Goal: Information Seeking & Learning: Check status

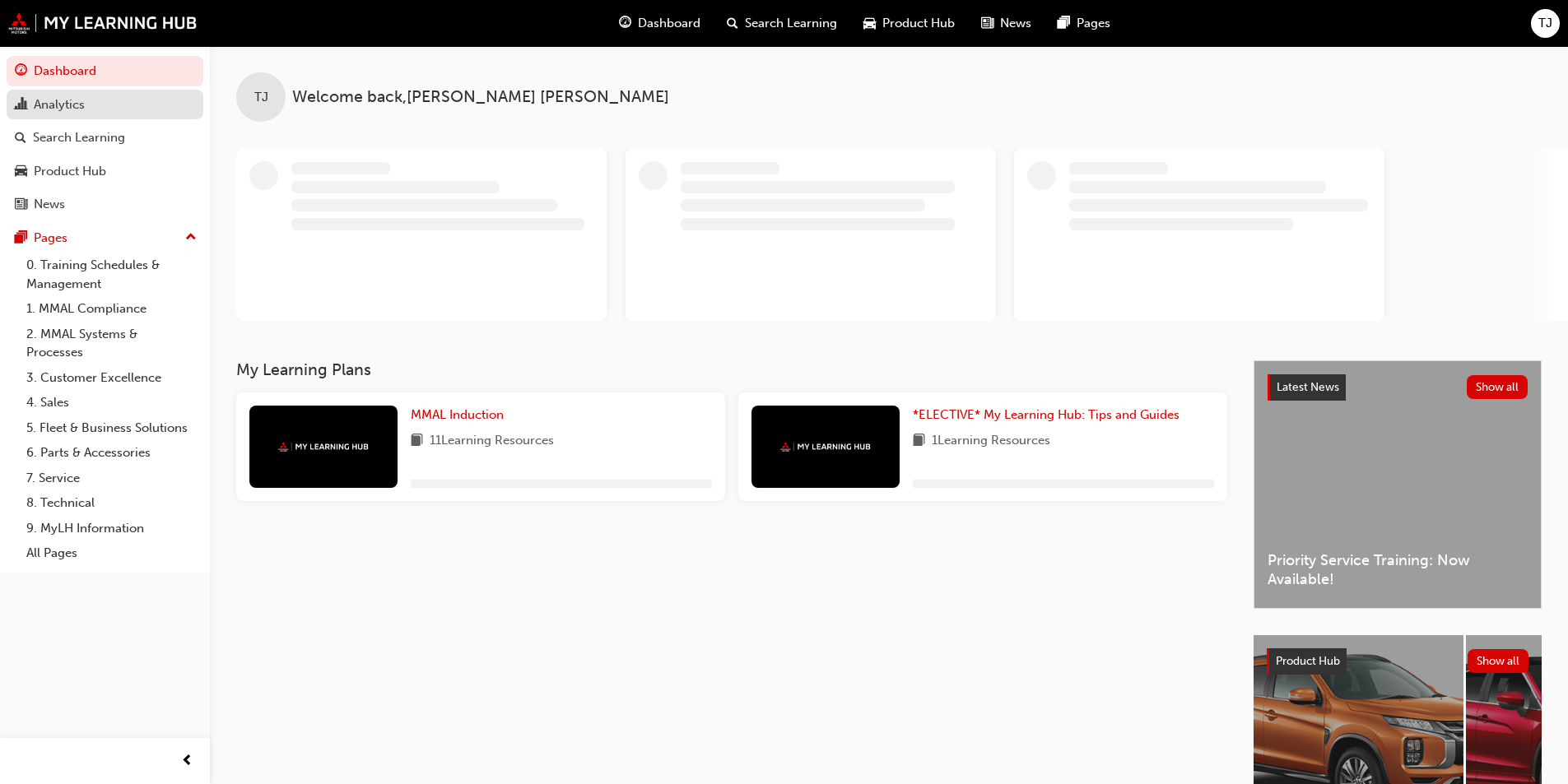
click at [106, 105] on div "Analytics" at bounding box center [105, 105] width 180 height 21
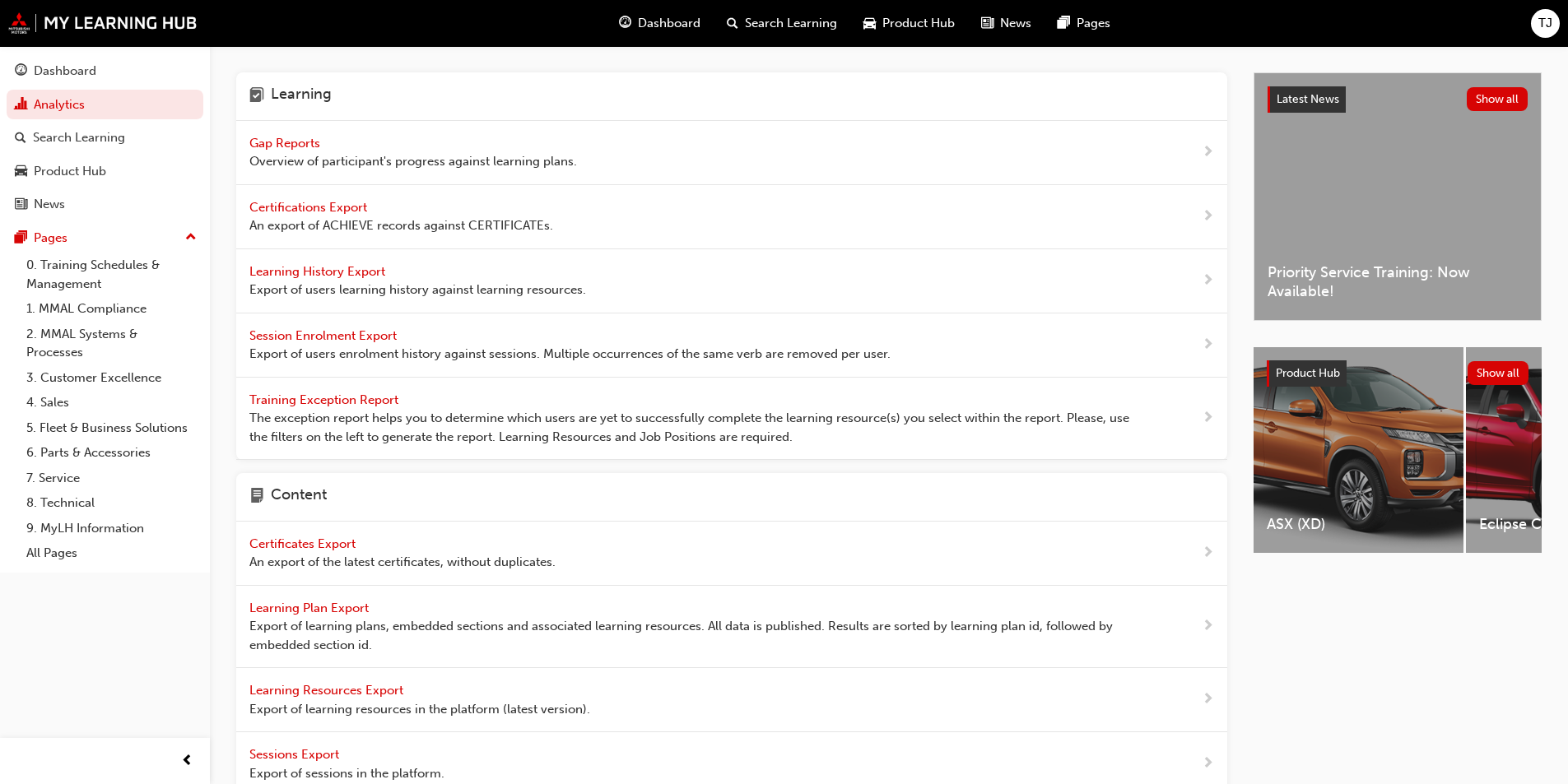
click at [289, 152] on span "Overview of participant's progress against learning plans." at bounding box center [413, 162] width 327 height 19
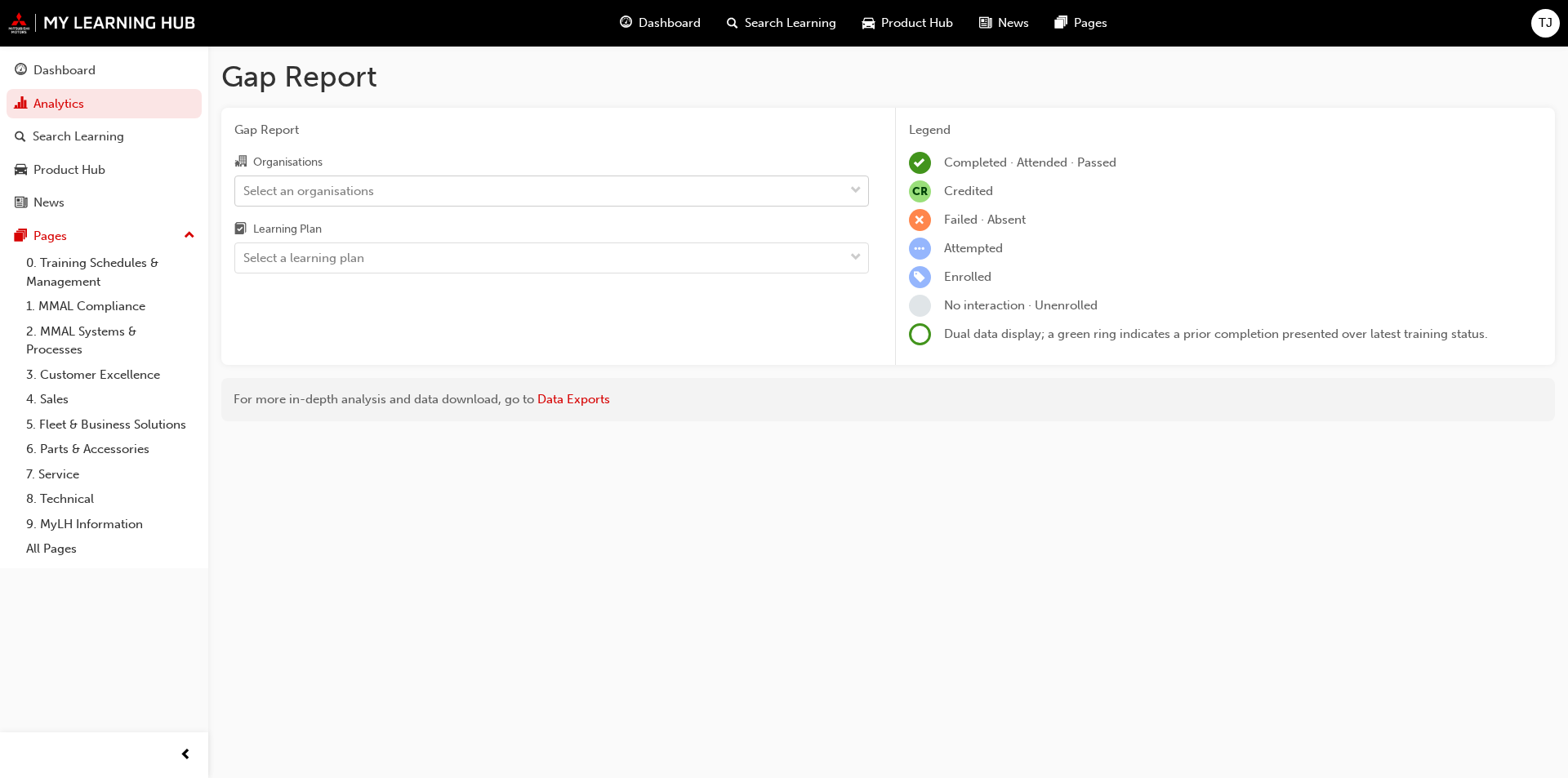
click at [339, 197] on div "Select an organisations" at bounding box center [308, 191] width 131 height 19
click at [245, 197] on input "Organisations Select an organisations" at bounding box center [244, 190] width 2 height 14
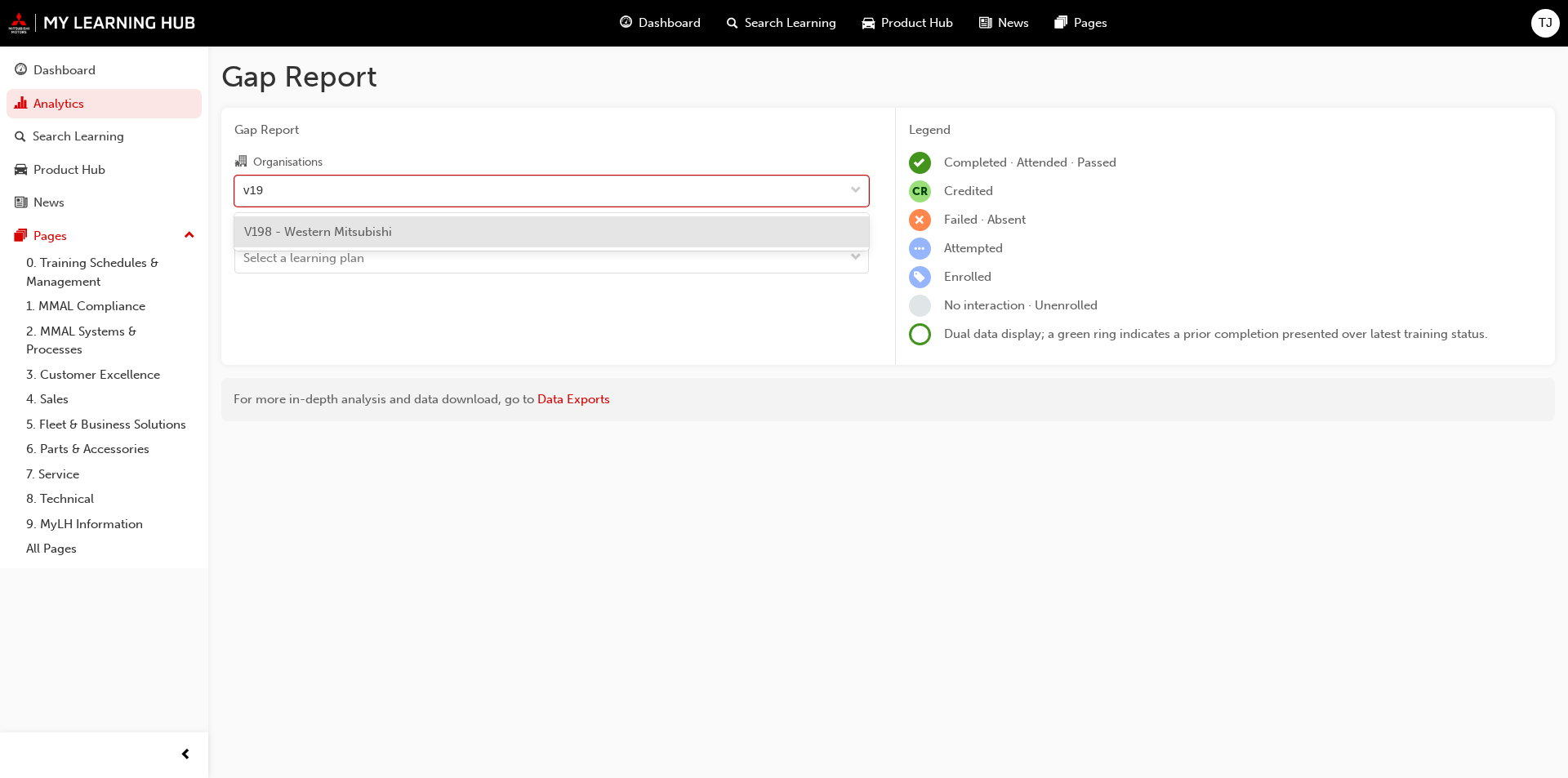
type input "v198"
drag, startPoint x: 317, startPoint y: 227, endPoint x: 318, endPoint y: 243, distance: 16.0
click at [318, 227] on span "V198 - Western Mitsubishi" at bounding box center [318, 231] width 148 height 15
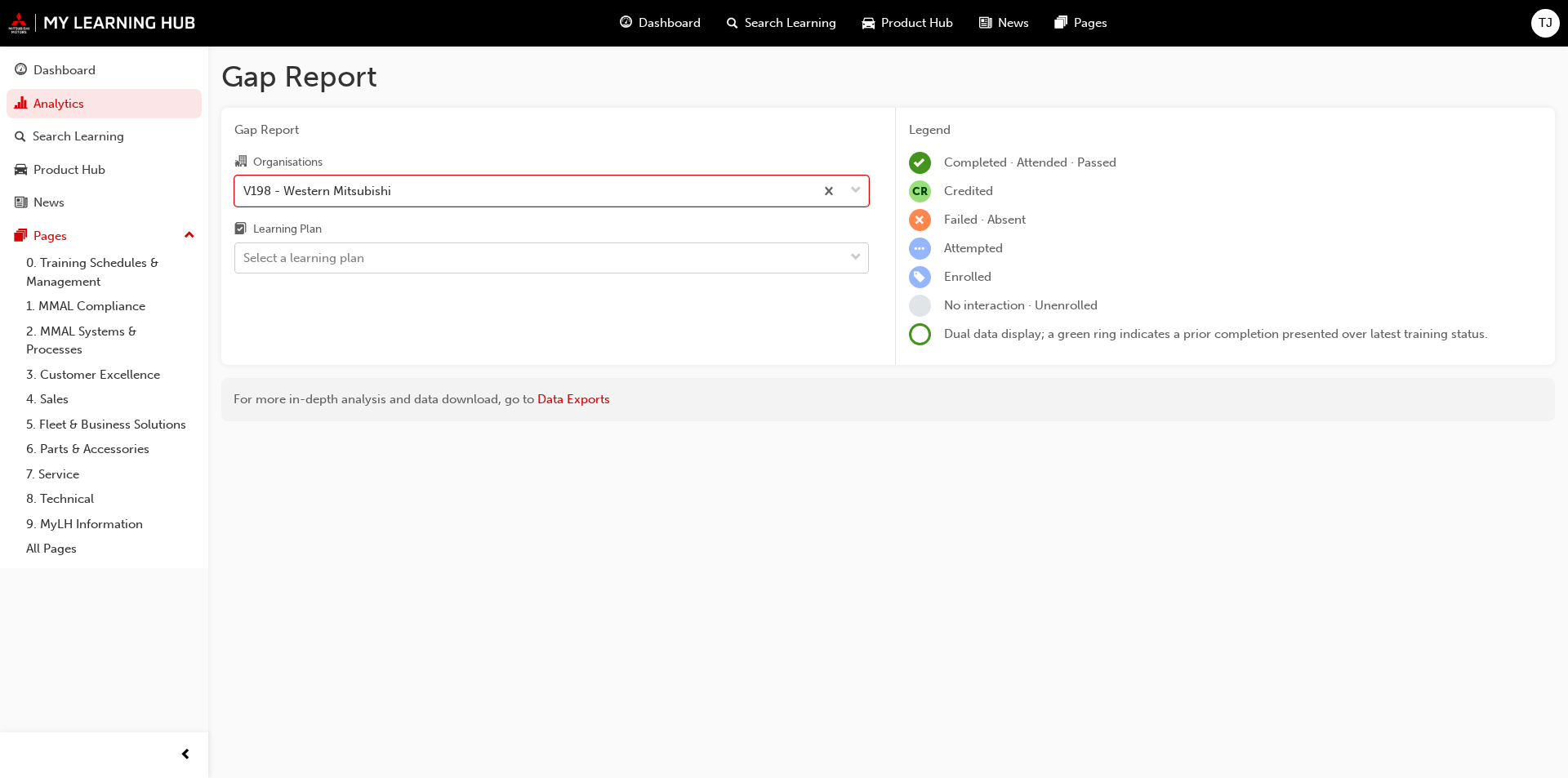
click at [327, 250] on div "Select a learning plan" at bounding box center [304, 258] width 121 height 19
click at [245, 250] on input "Learning Plan Select a learning plan" at bounding box center [244, 257] width 2 height 14
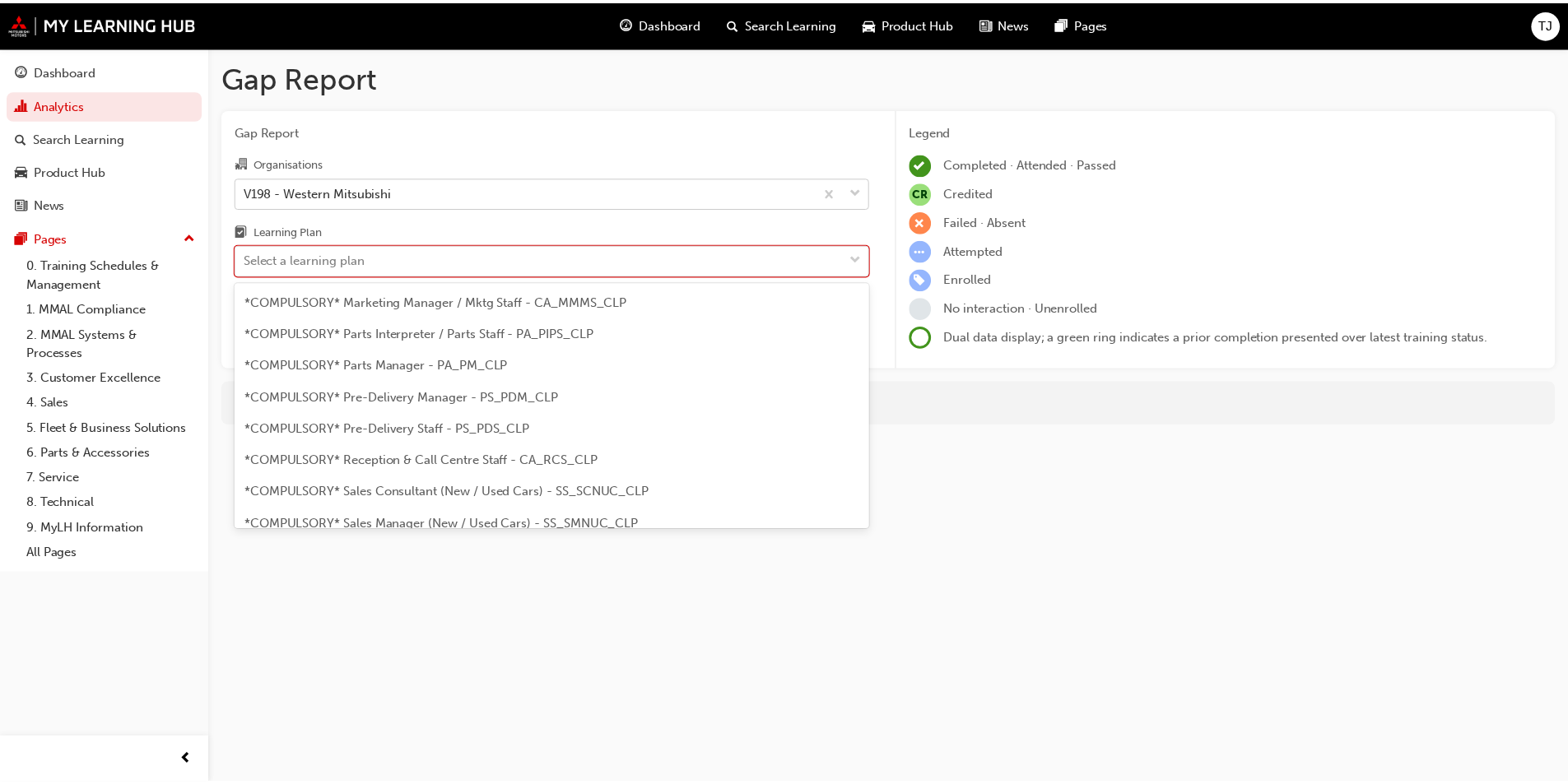
scroll to position [411, 0]
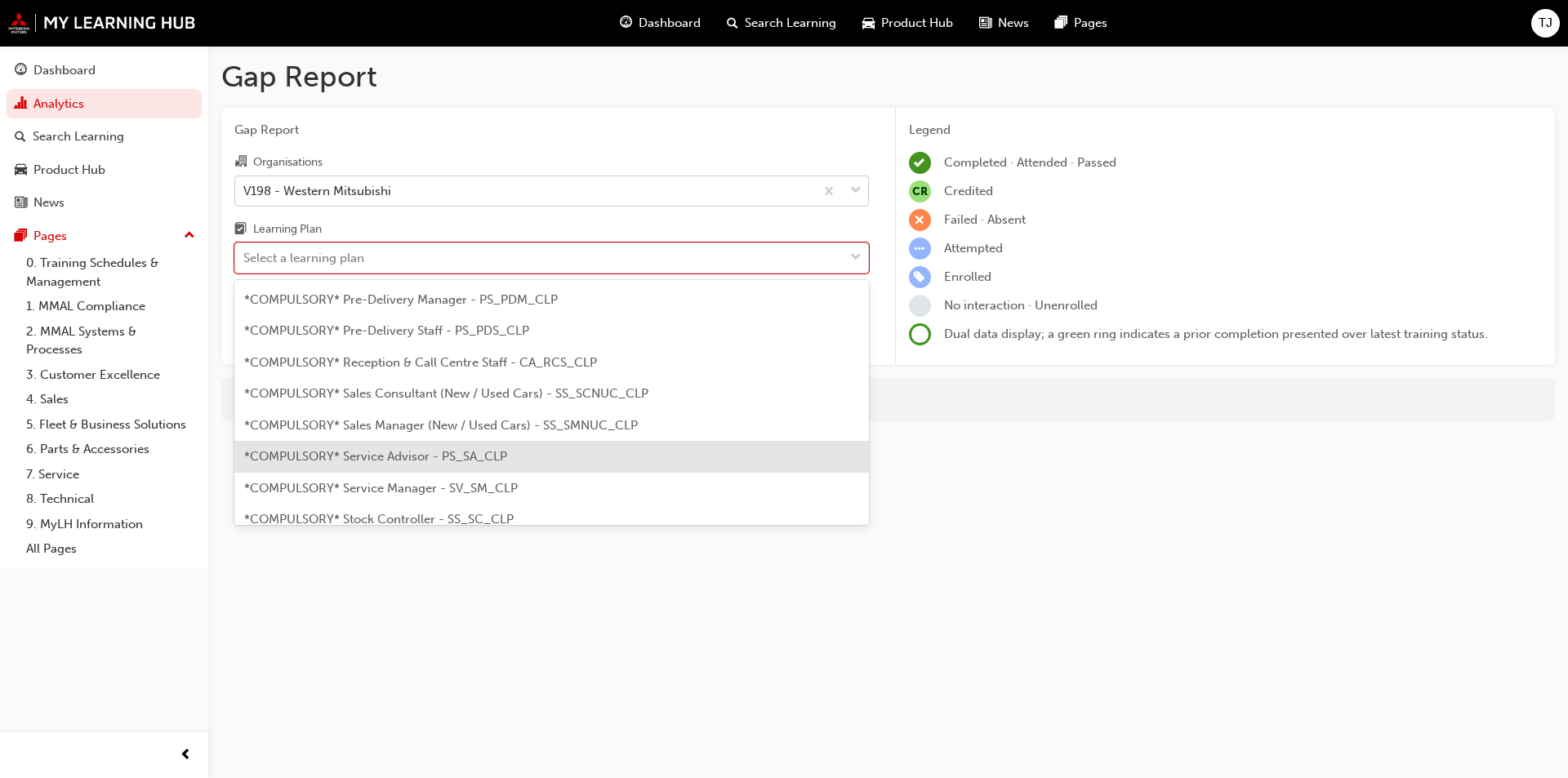
click at [404, 454] on span "*COMPULSORY* Service Advisor - PS_SA_CLP" at bounding box center [376, 456] width 263 height 15
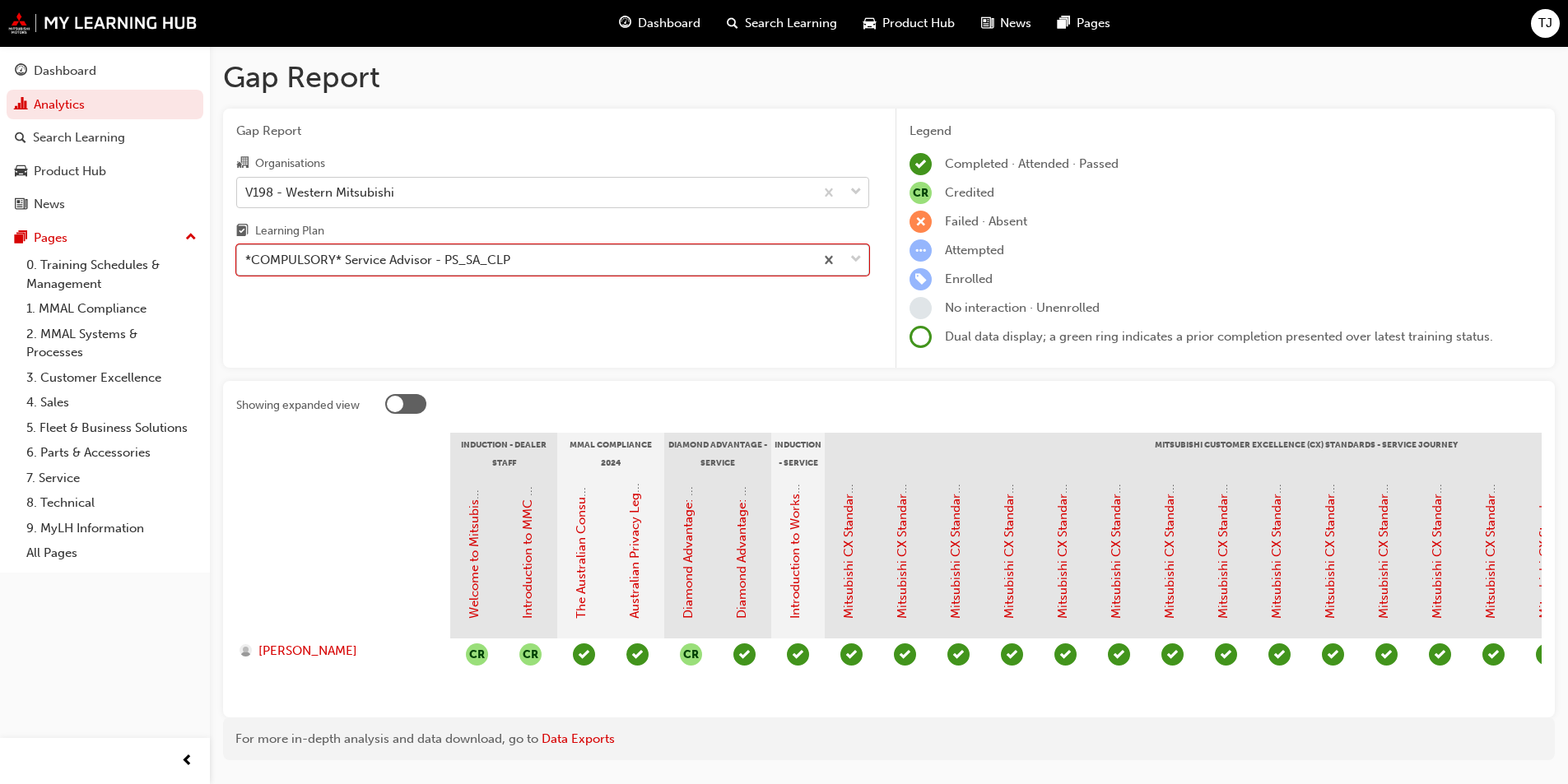
click at [345, 246] on div "*COMPULSORY* Service Advisor - PS_SA_CLP" at bounding box center [525, 260] width 577 height 29
click at [247, 252] on input "Learning Plan option *COMPULSORY* Service Advisor - PS_SA_CLP, selected. 0 resu…" at bounding box center [246, 259] width 2 height 14
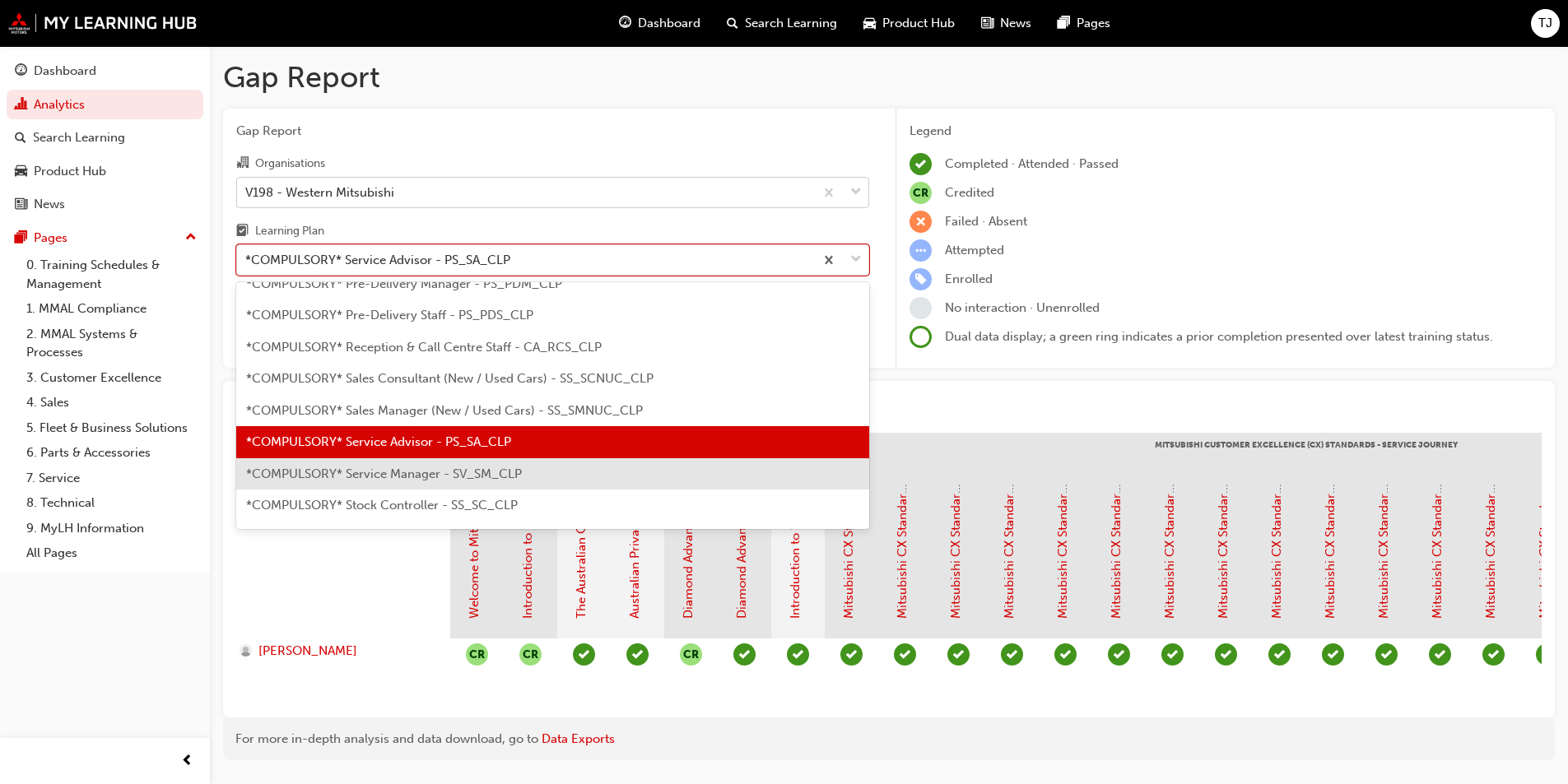
scroll to position [451, 0]
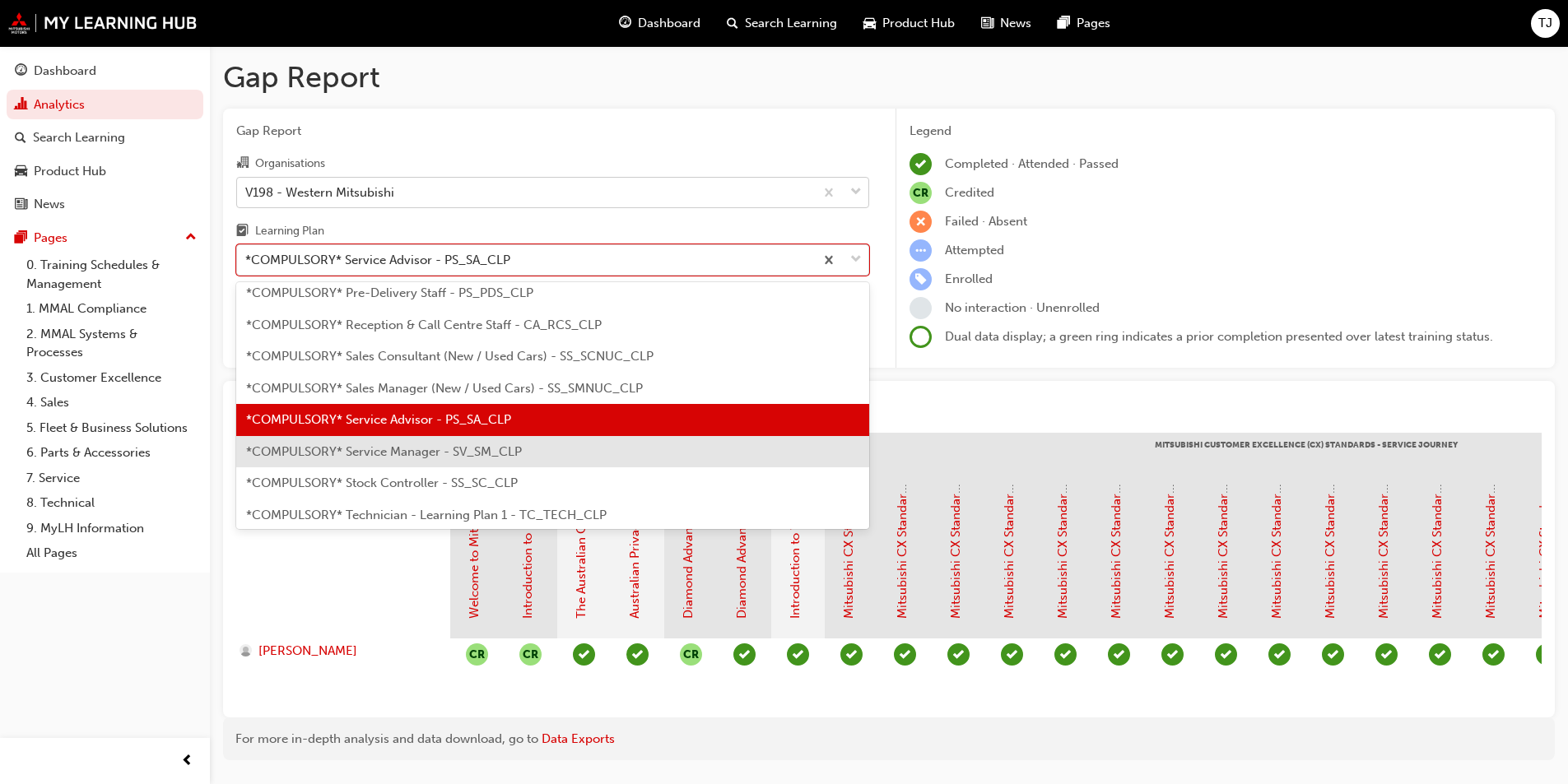
click at [383, 450] on span "*COMPULSORY* Service Manager - SV_SM_CLP" at bounding box center [384, 451] width 276 height 15
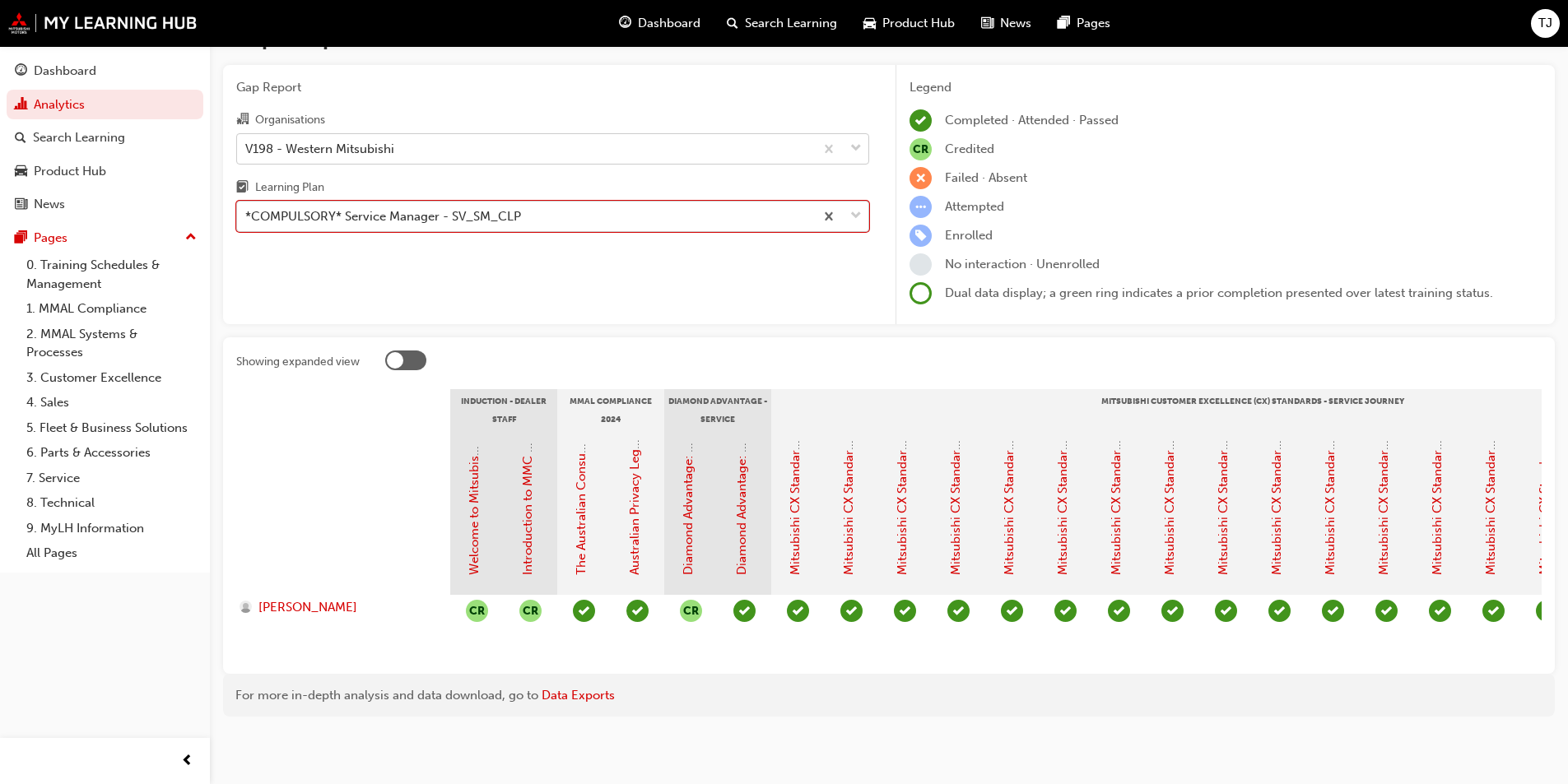
click at [315, 210] on div "*COMPULSORY* Service Manager - SV_SM_CLP" at bounding box center [383, 217] width 276 height 19
click at [247, 210] on input "Learning Plan option *COMPULSORY* Service Manager - SV_SM_CLP, selected. 0 resu…" at bounding box center [246, 216] width 2 height 14
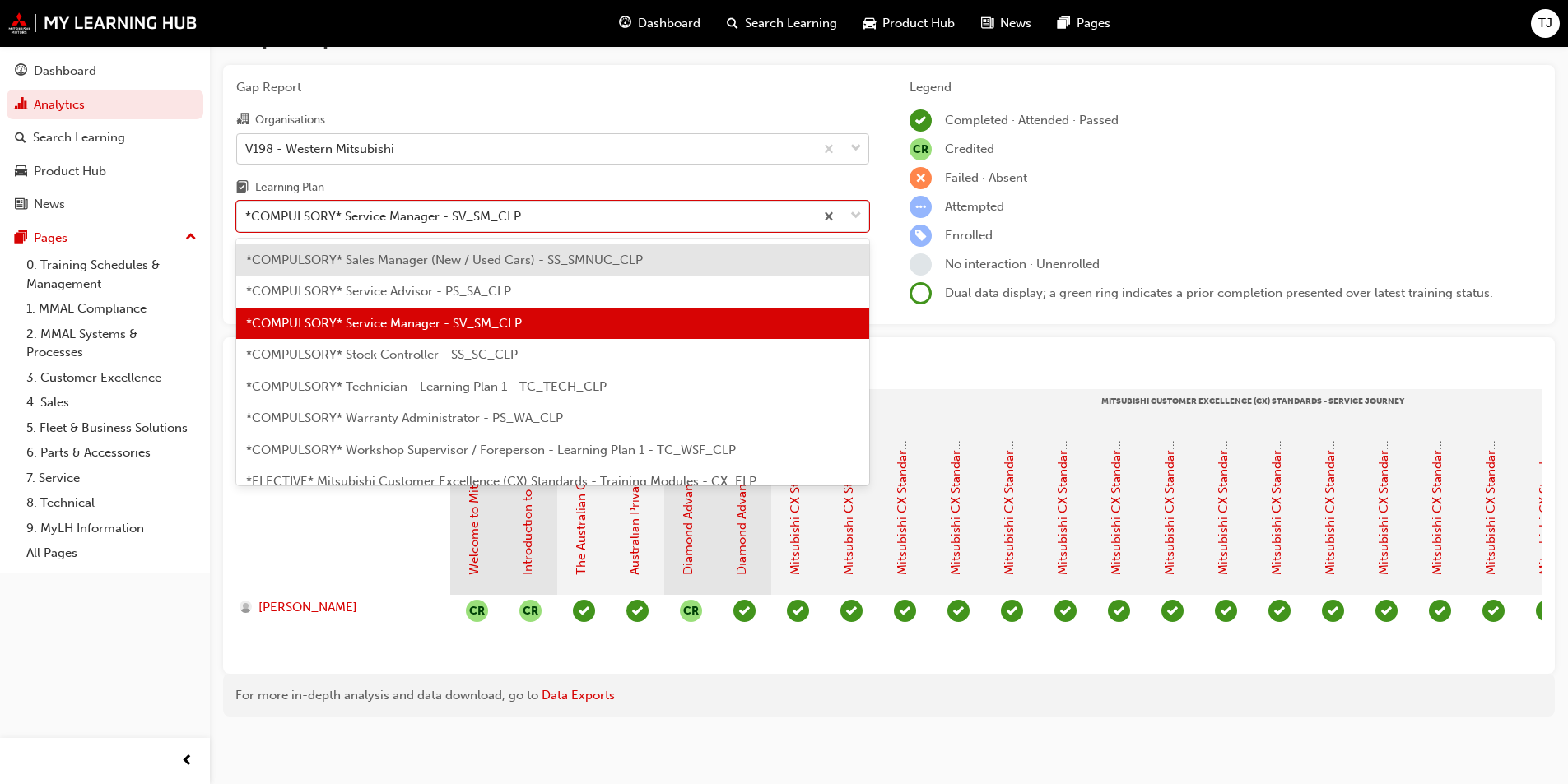
scroll to position [567, 0]
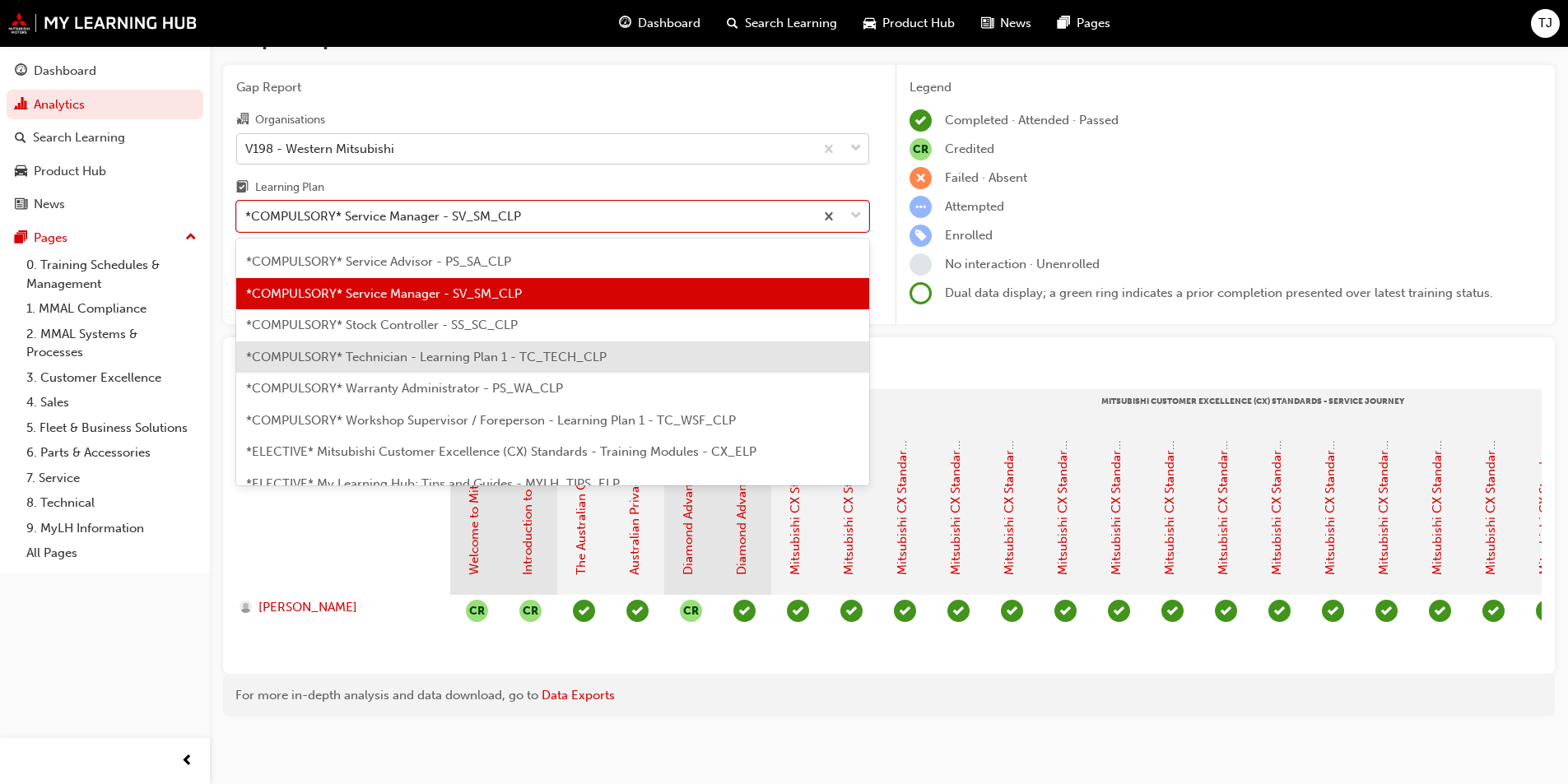
click at [387, 350] on span "*COMPULSORY* Technician - Learning Plan 1 - TC_TECH_CLP" at bounding box center [426, 357] width 361 height 15
